Goal: Check status: Check status

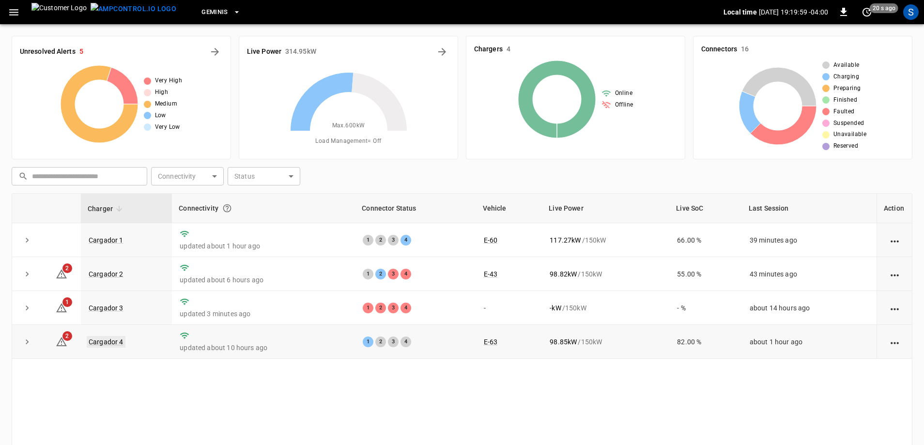
click at [120, 340] on link "Cargador 4" at bounding box center [106, 342] width 39 height 12
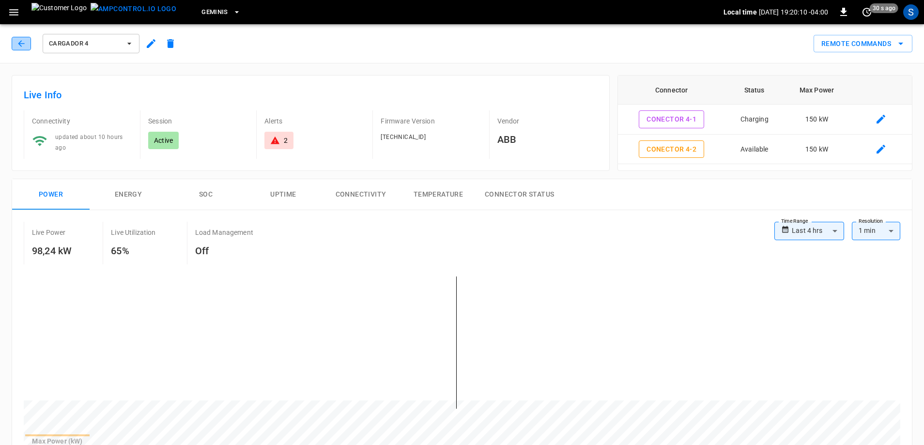
click at [21, 44] on icon "button" at bounding box center [21, 44] width 10 height 10
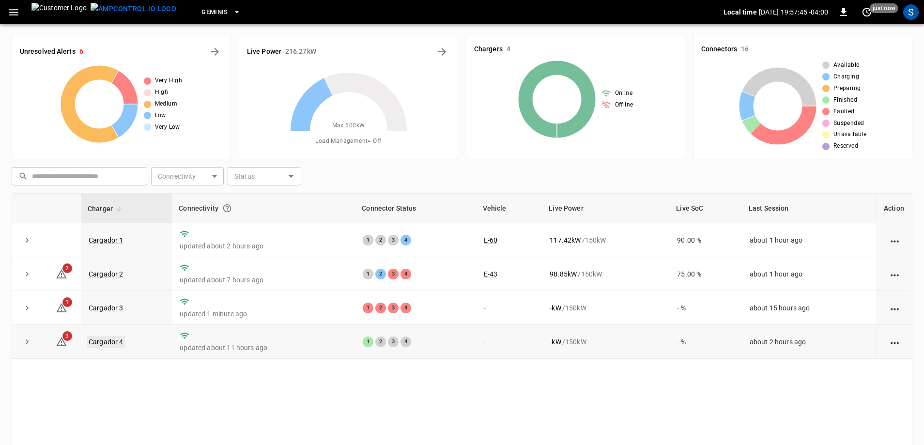
click at [103, 342] on link "Cargador 4" at bounding box center [106, 342] width 39 height 12
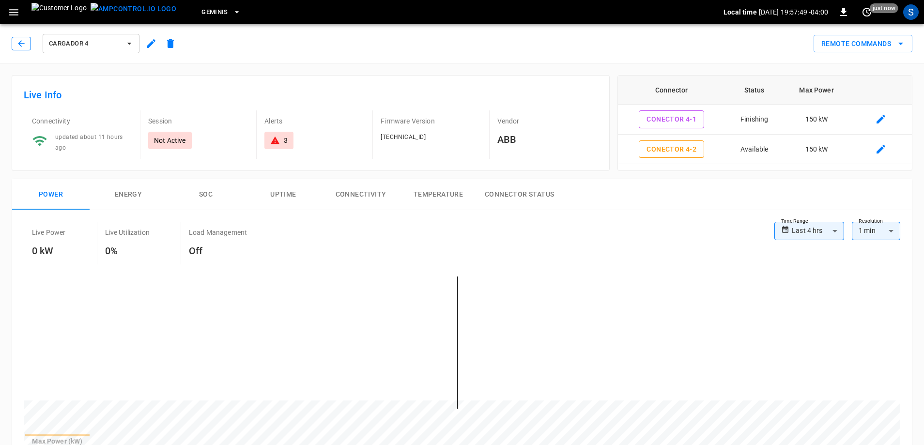
click at [29, 44] on button "button" at bounding box center [21, 44] width 19 height 14
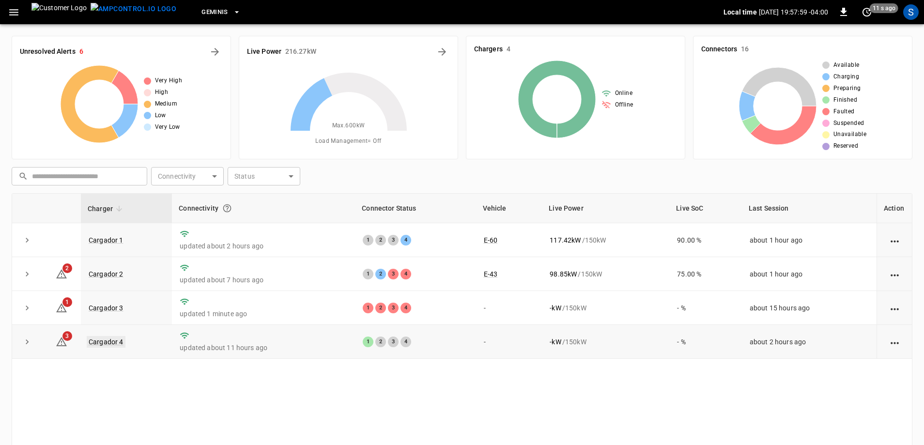
click at [102, 345] on link "Cargador 4" at bounding box center [106, 342] width 39 height 12
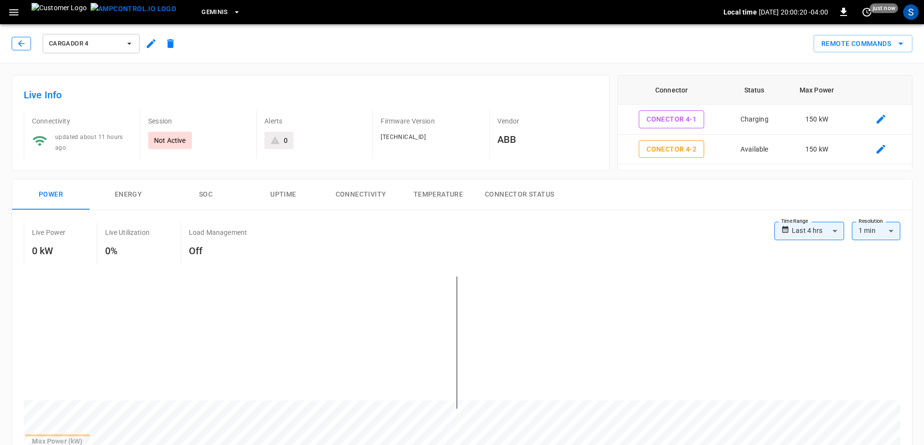
click at [18, 46] on icon "button" at bounding box center [21, 44] width 10 height 10
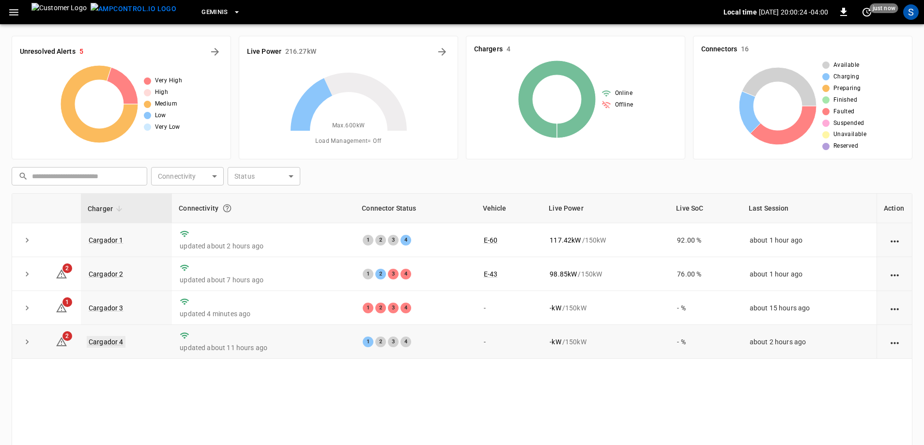
click at [111, 341] on link "Cargador 4" at bounding box center [106, 342] width 39 height 12
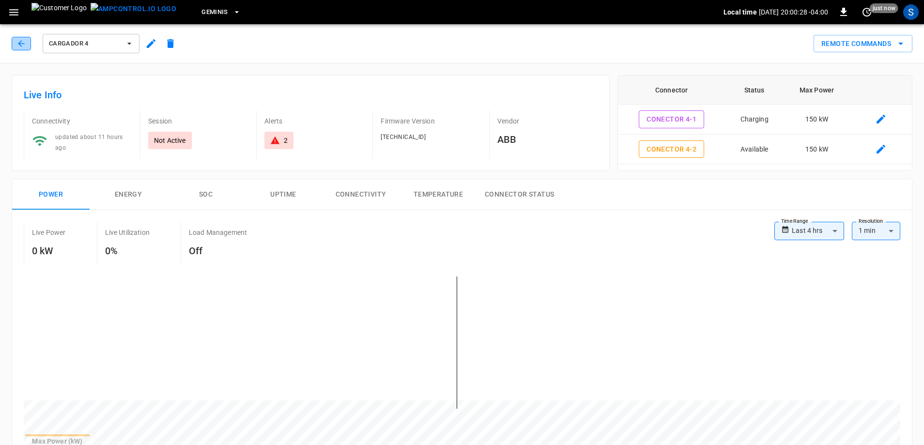
click at [21, 45] on icon "button" at bounding box center [21, 44] width 10 height 10
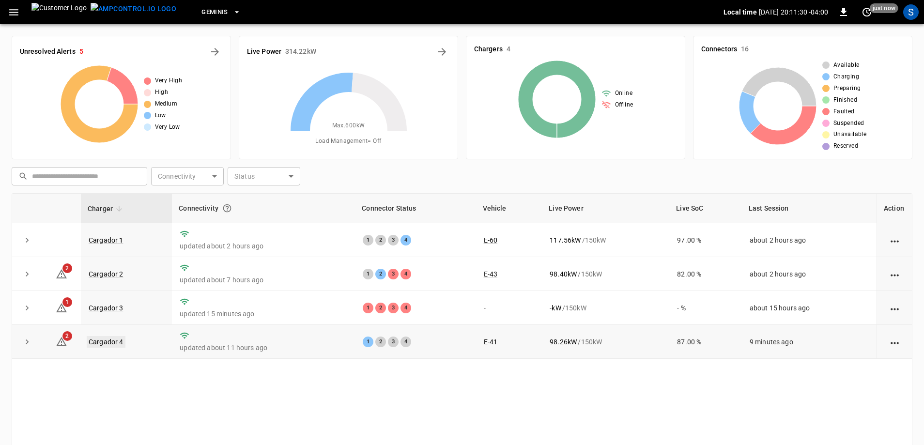
click at [98, 343] on link "Cargador 4" at bounding box center [106, 342] width 39 height 12
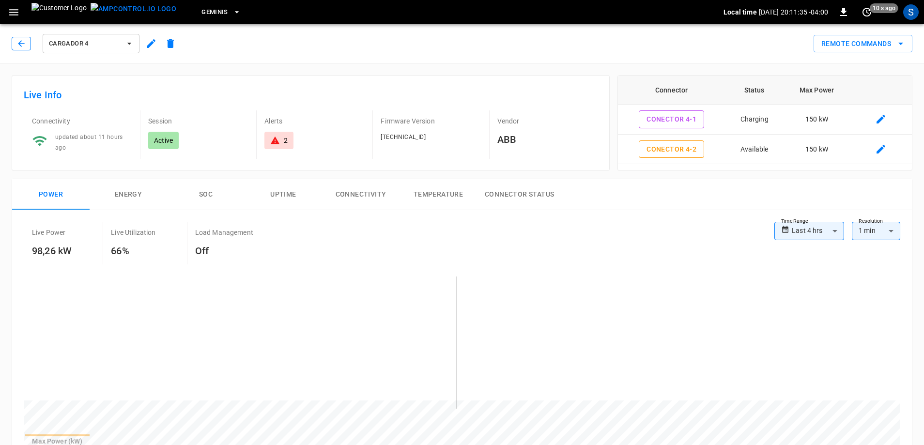
click at [24, 38] on button "button" at bounding box center [21, 44] width 19 height 14
